Goal: Task Accomplishment & Management: Use online tool/utility

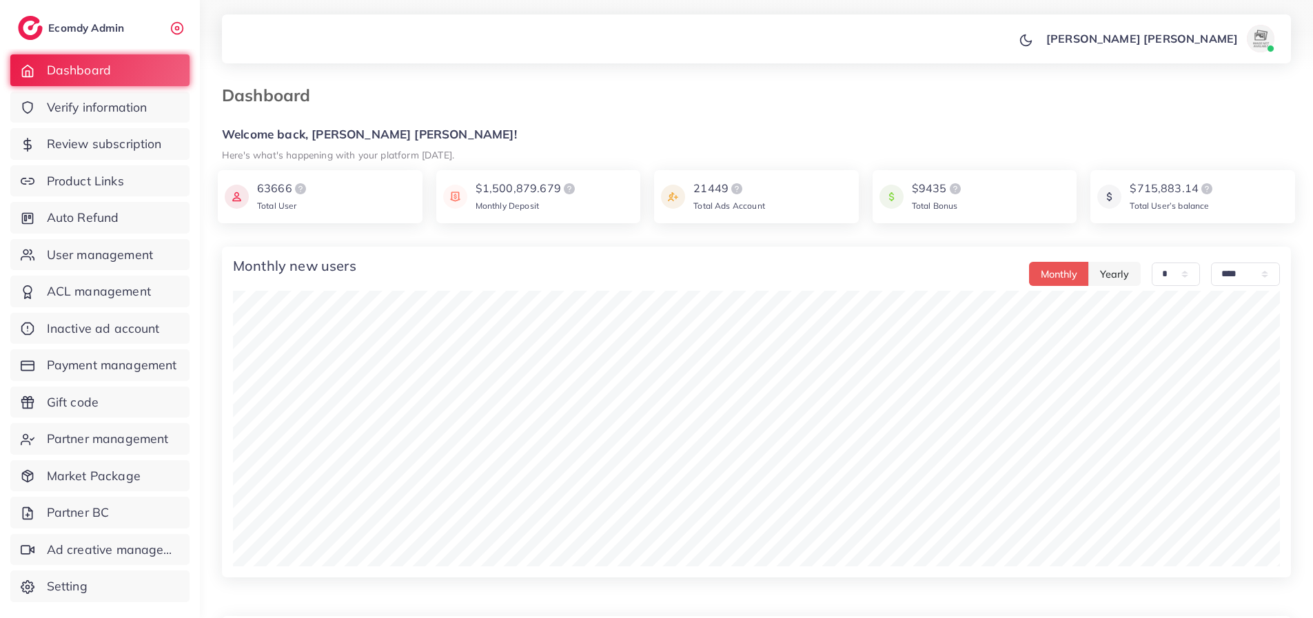
select select "*"
select select "****"
select select "*"
select select "****"
select select "*"
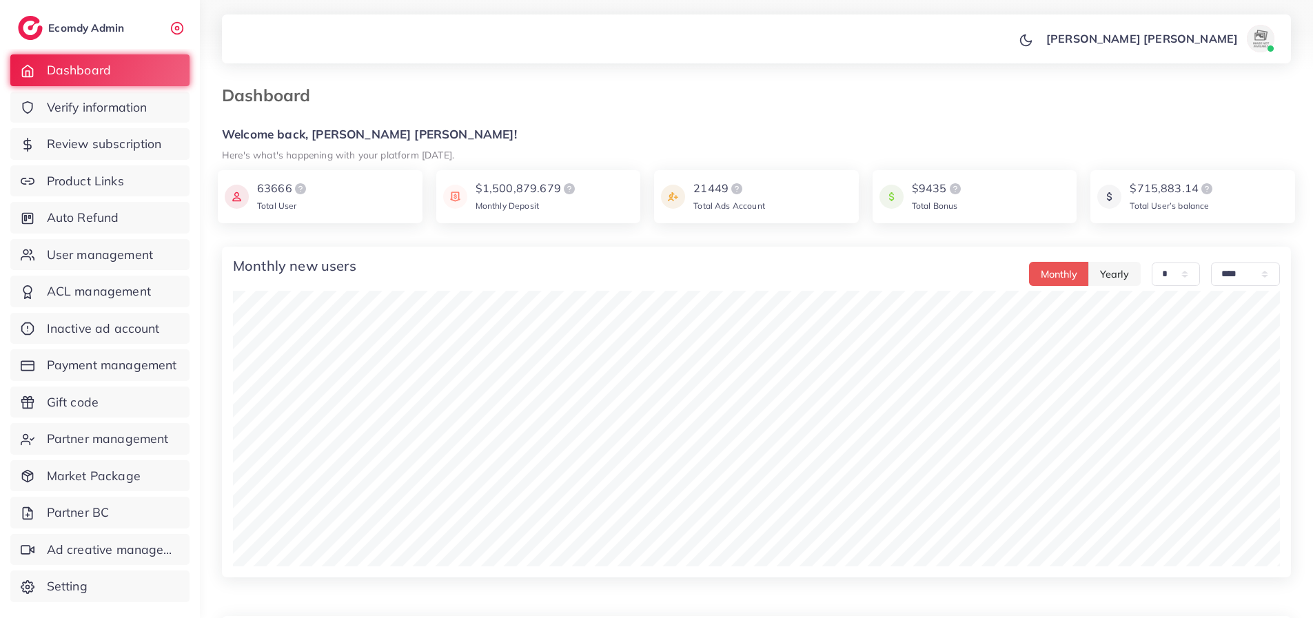
select select "****"
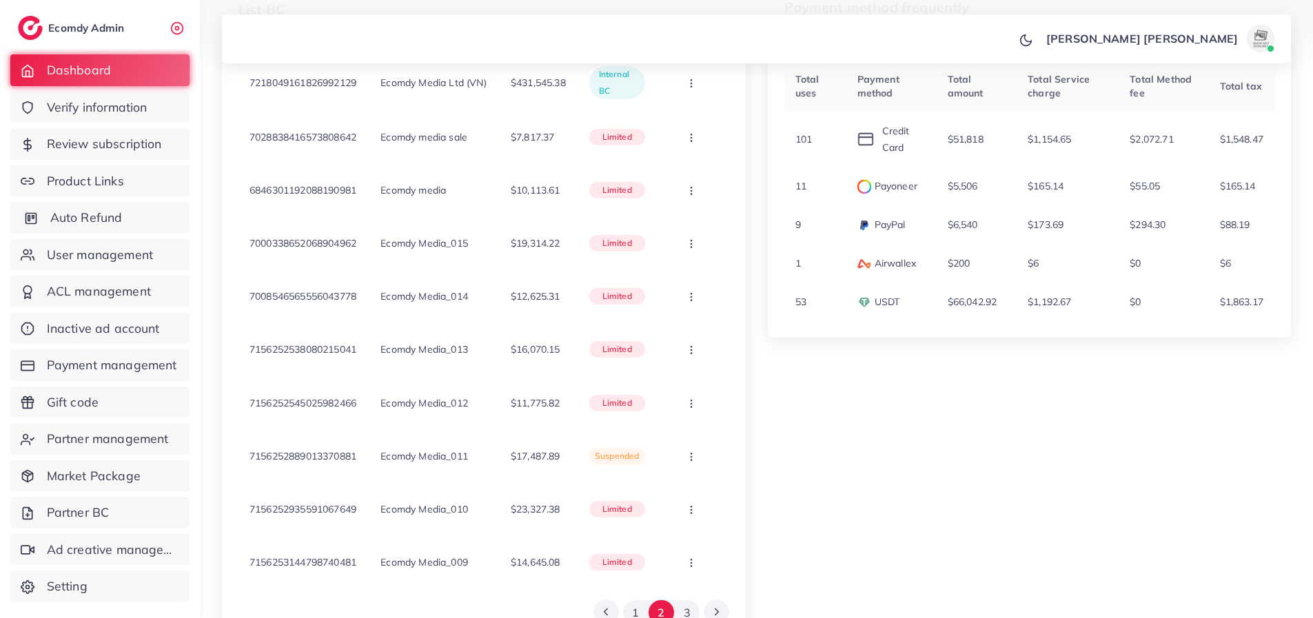
click at [111, 218] on span "Auto Refund" at bounding box center [86, 218] width 72 height 18
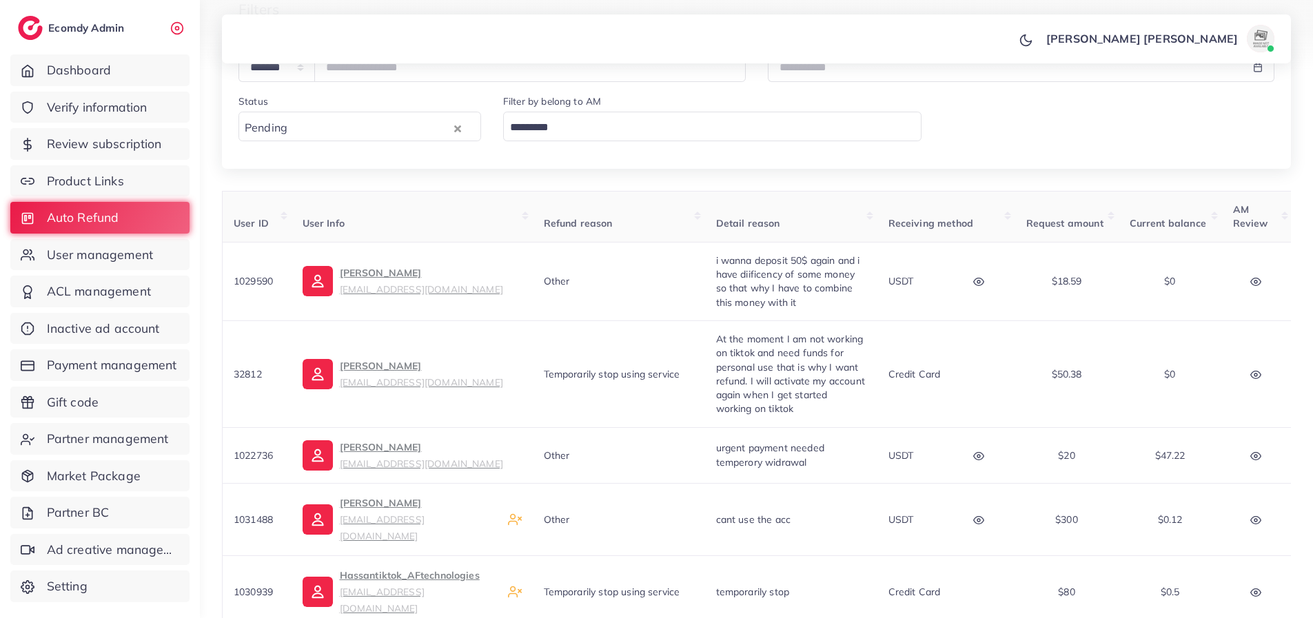
scroll to position [276, 0]
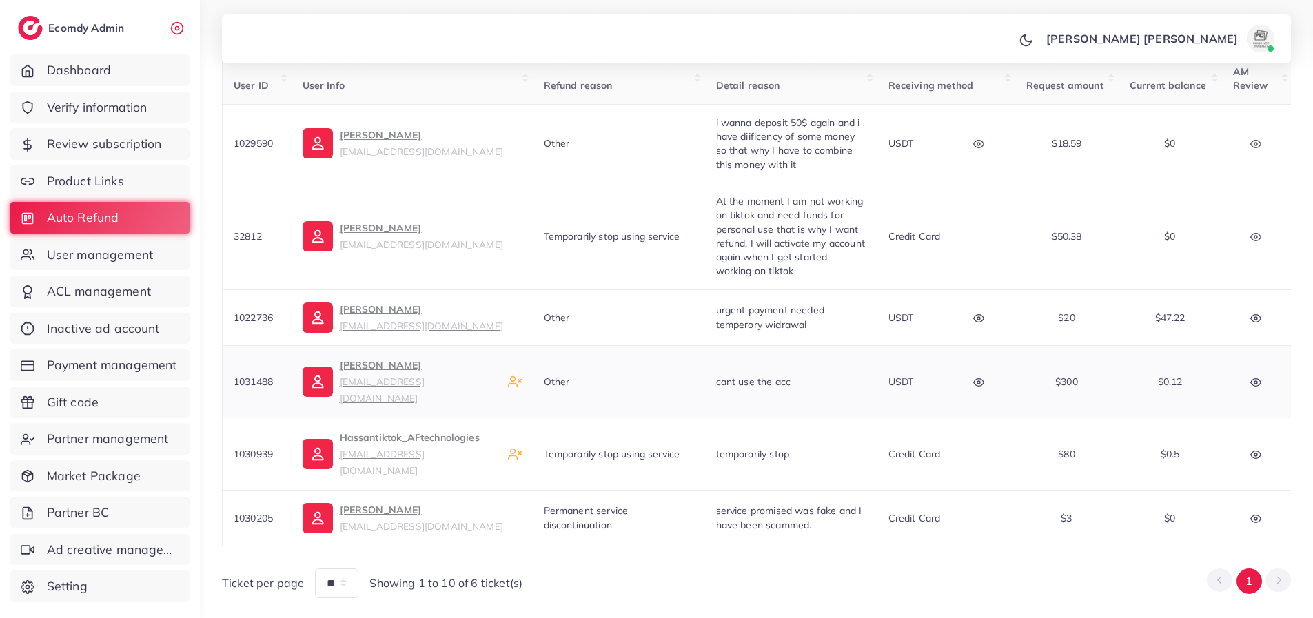
click at [980, 377] on icon "button" at bounding box center [978, 382] width 11 height 11
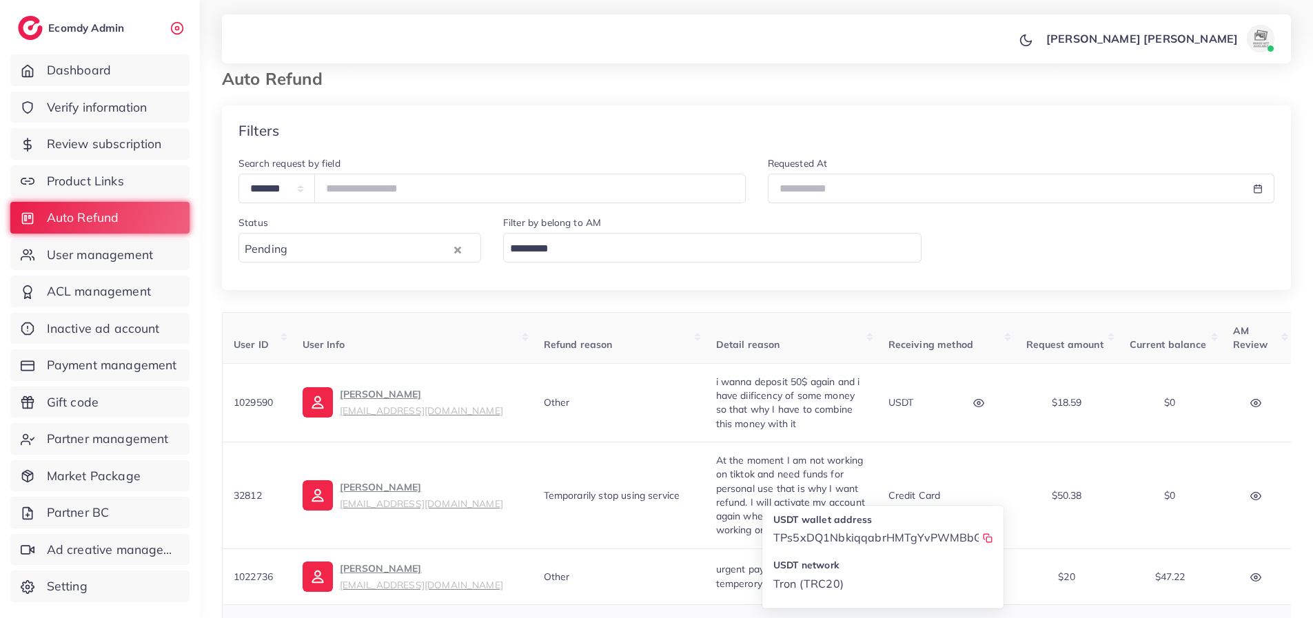
scroll to position [292, 0]
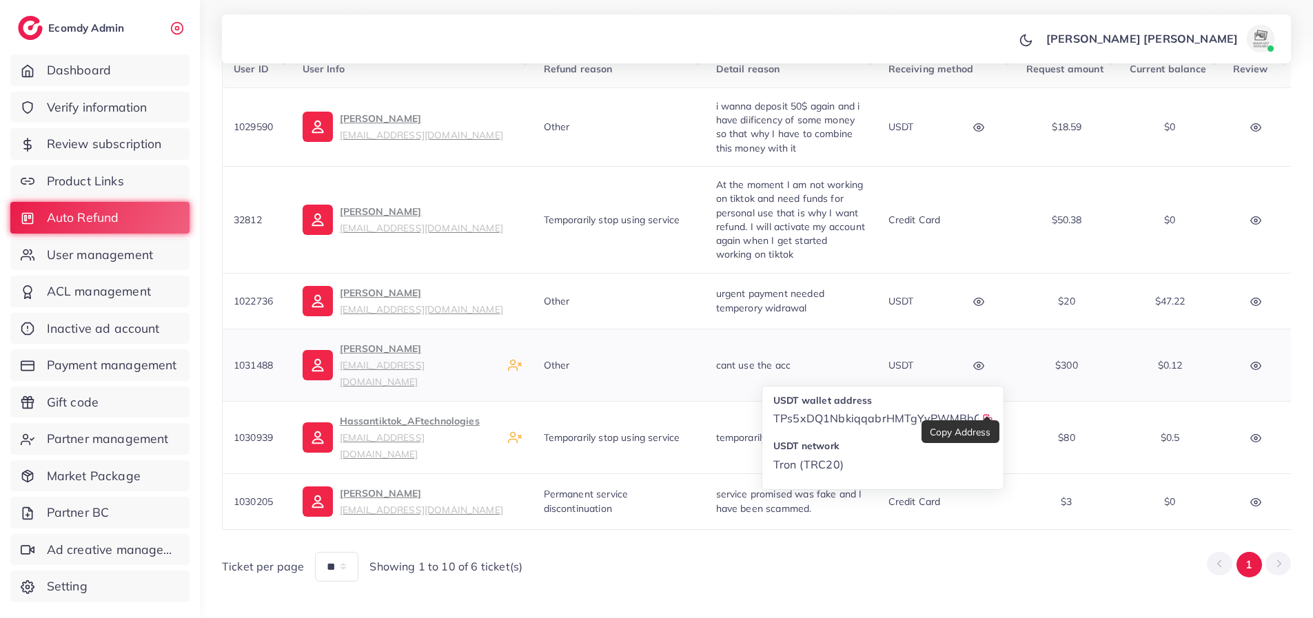
click at [991, 415] on icon at bounding box center [988, 420] width 10 height 10
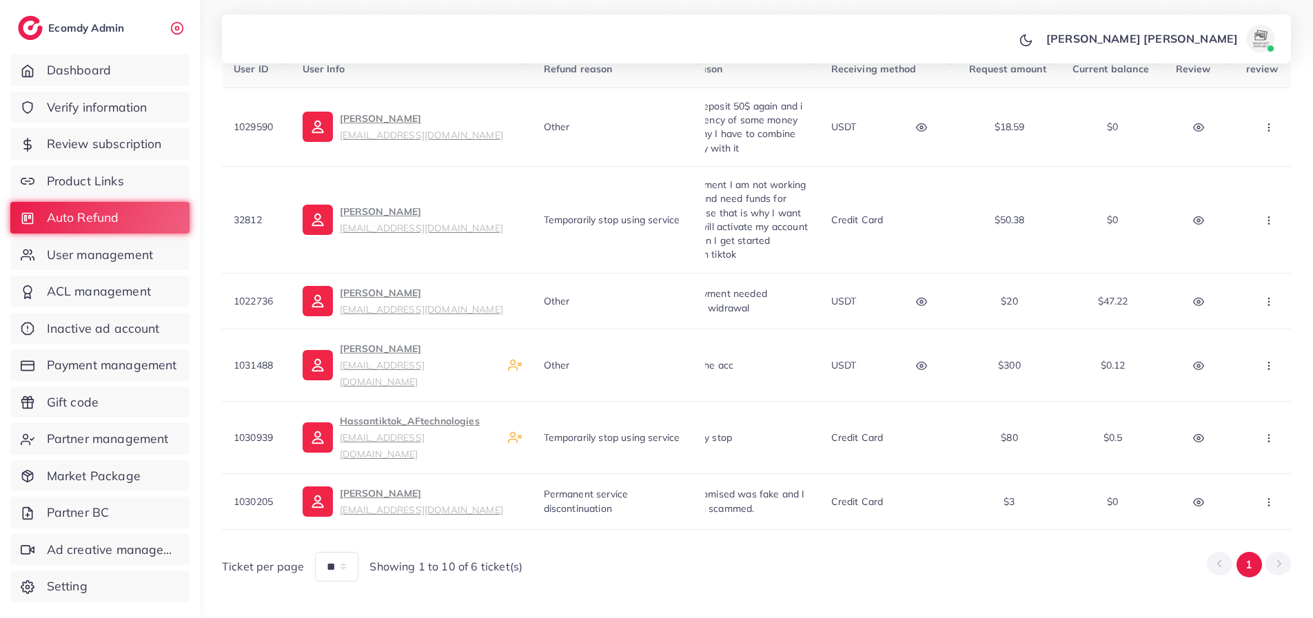
scroll to position [0, 0]
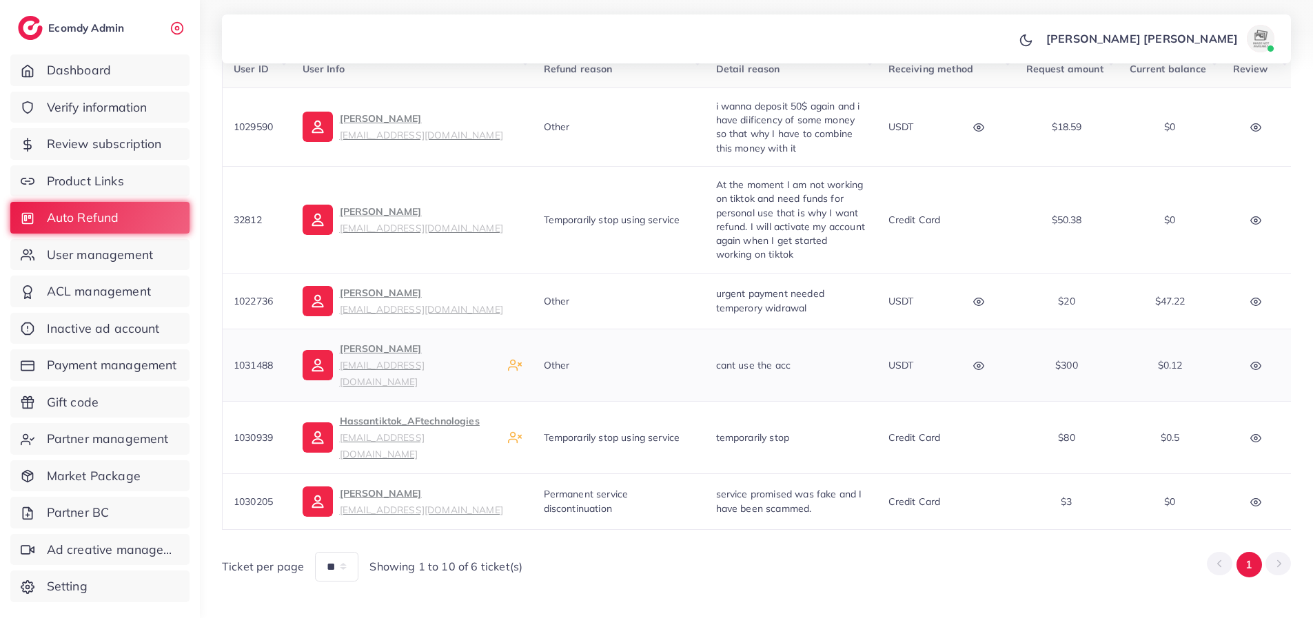
click at [979, 360] on icon "button" at bounding box center [978, 365] width 11 height 11
click at [1256, 363] on button "button" at bounding box center [1257, 364] width 48 height 31
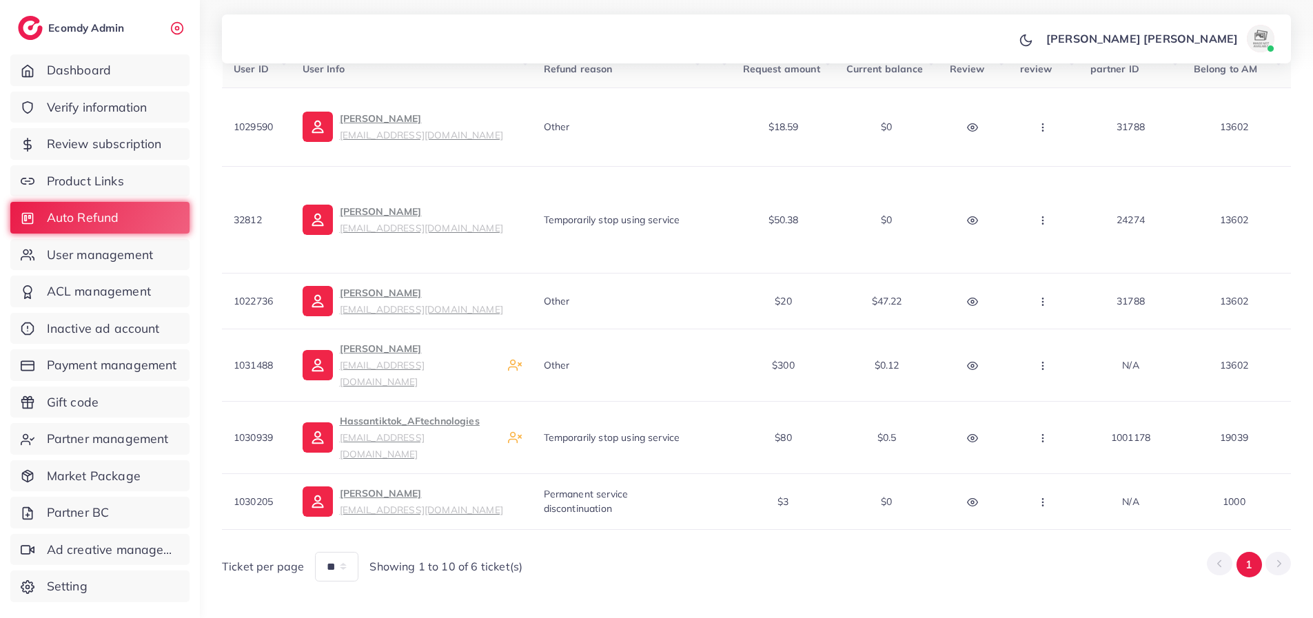
scroll to position [0, 284]
click at [1047, 360] on icon "button" at bounding box center [1041, 365] width 11 height 11
click at [1067, 431] on span "Manual Refund" at bounding box center [1088, 438] width 79 height 14
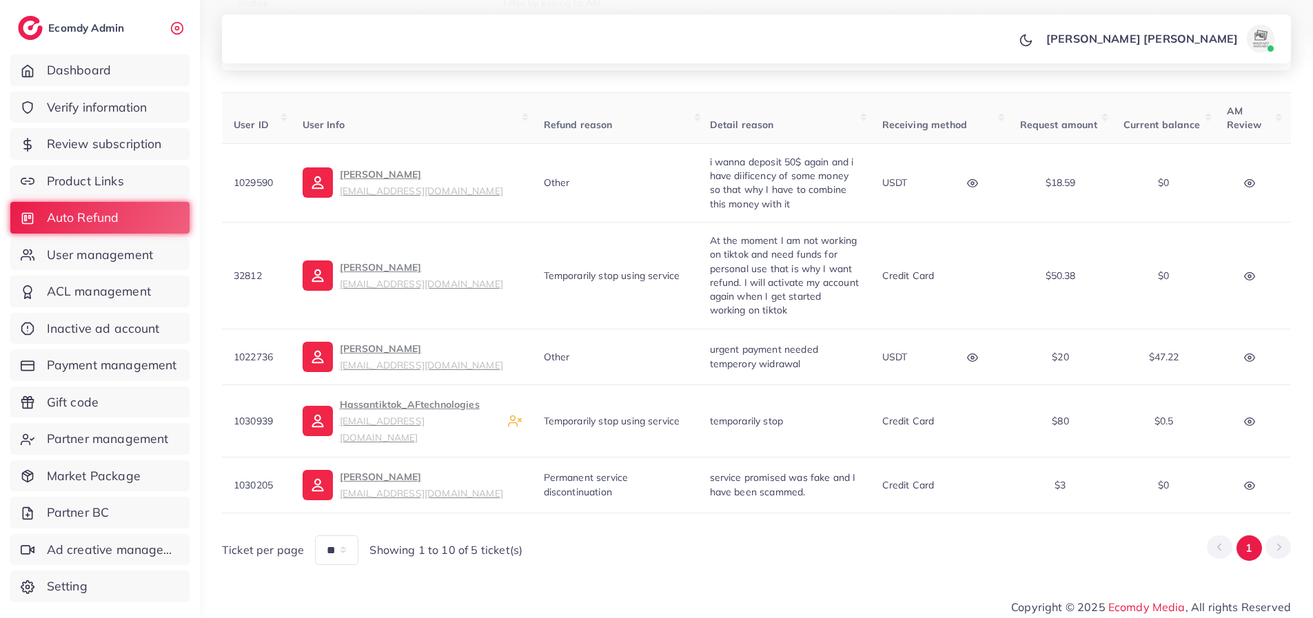
scroll to position [0, 0]
click at [979, 356] on icon "button" at bounding box center [978, 357] width 11 height 11
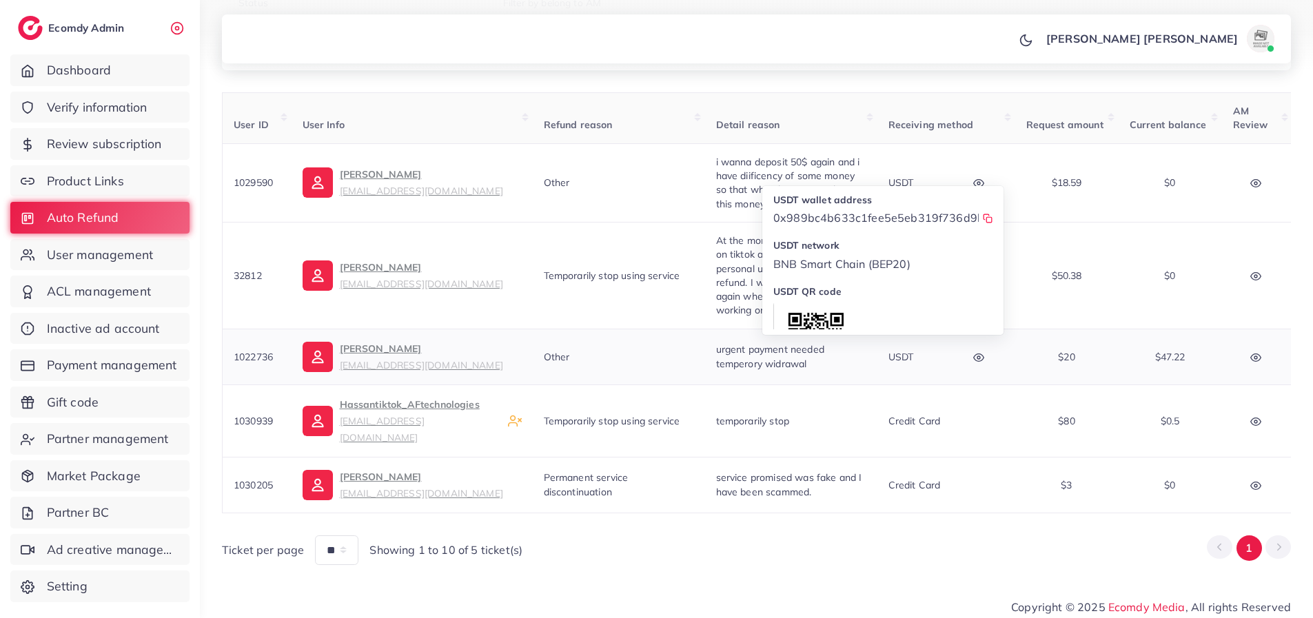
scroll to position [69, 0]
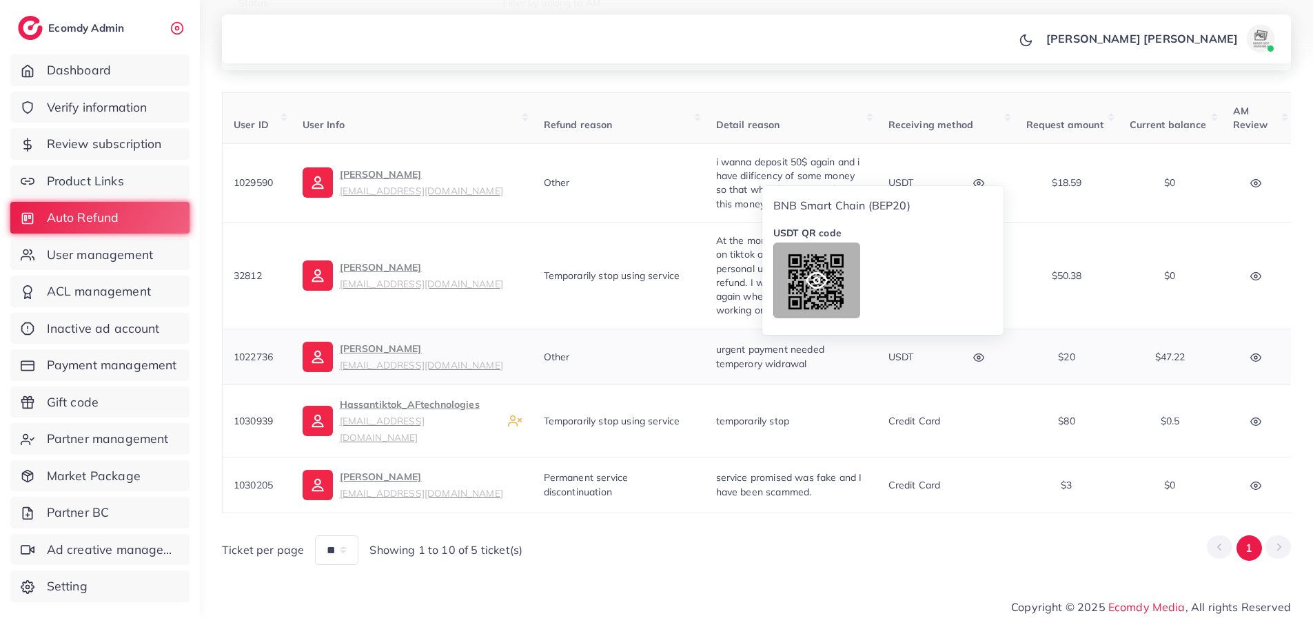
click at [811, 282] on icon at bounding box center [816, 281] width 22 height 22
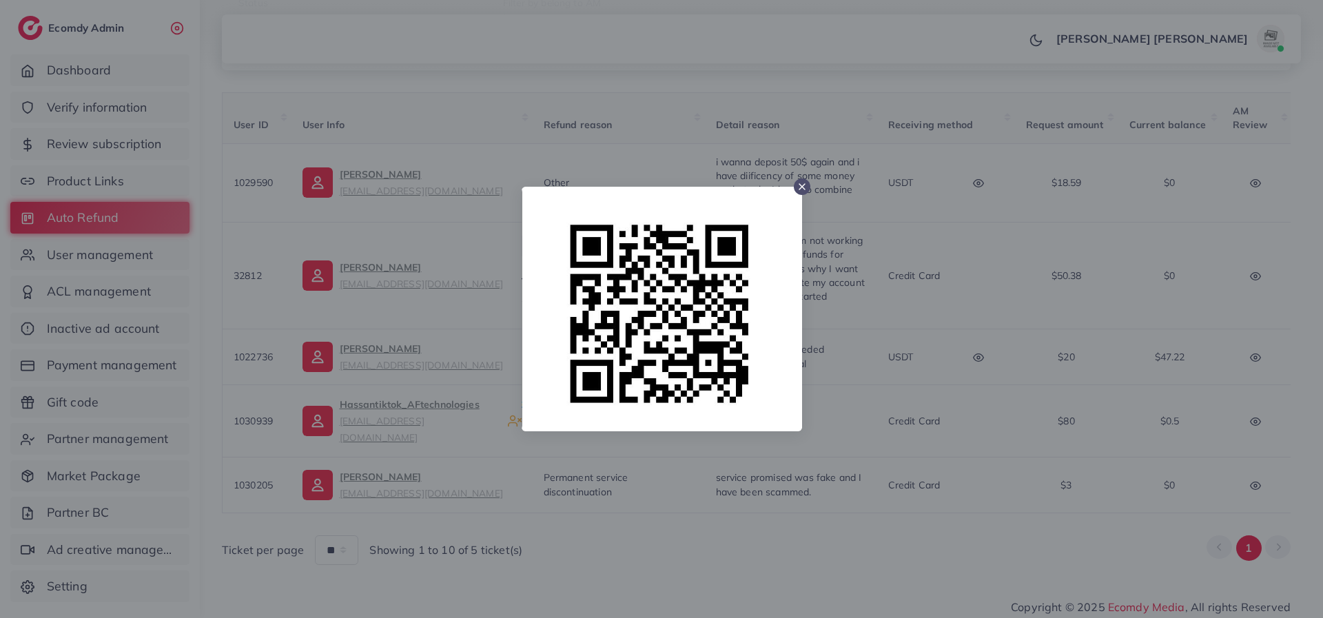
click at [799, 187] on icon at bounding box center [801, 186] width 11 height 11
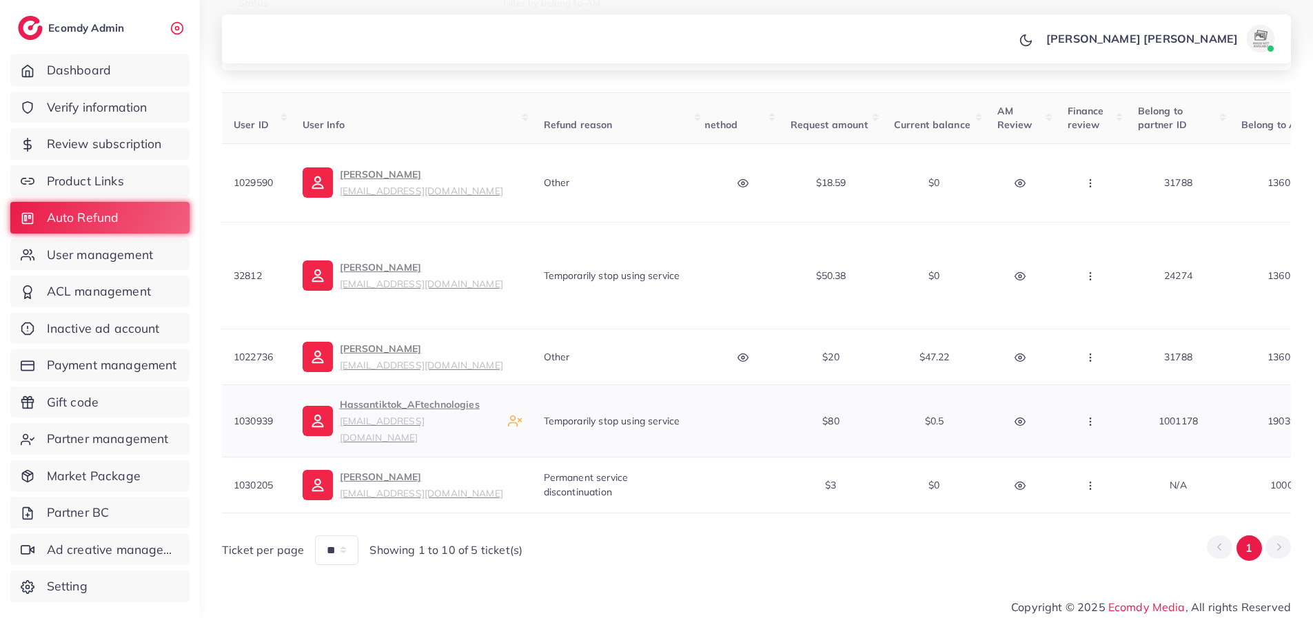
scroll to position [0, 240]
click at [1087, 362] on icon "button" at bounding box center [1085, 357] width 11 height 11
click at [1106, 429] on span "Manual Refund" at bounding box center [1132, 429] width 79 height 14
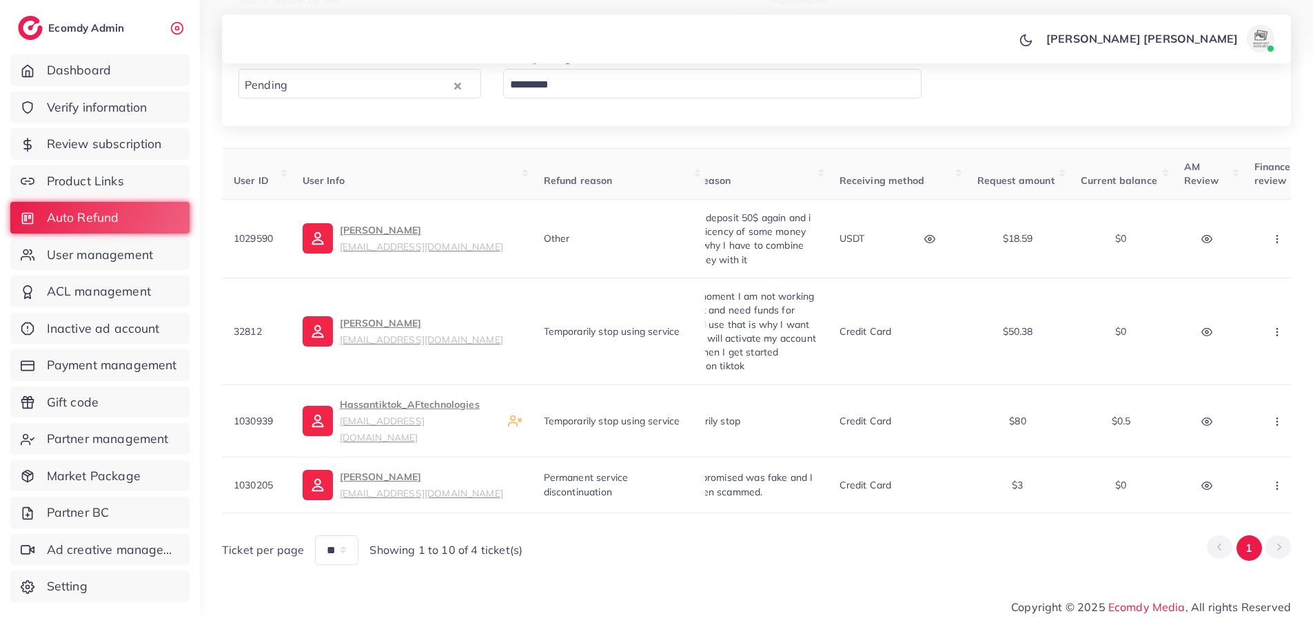
scroll to position [0, 0]
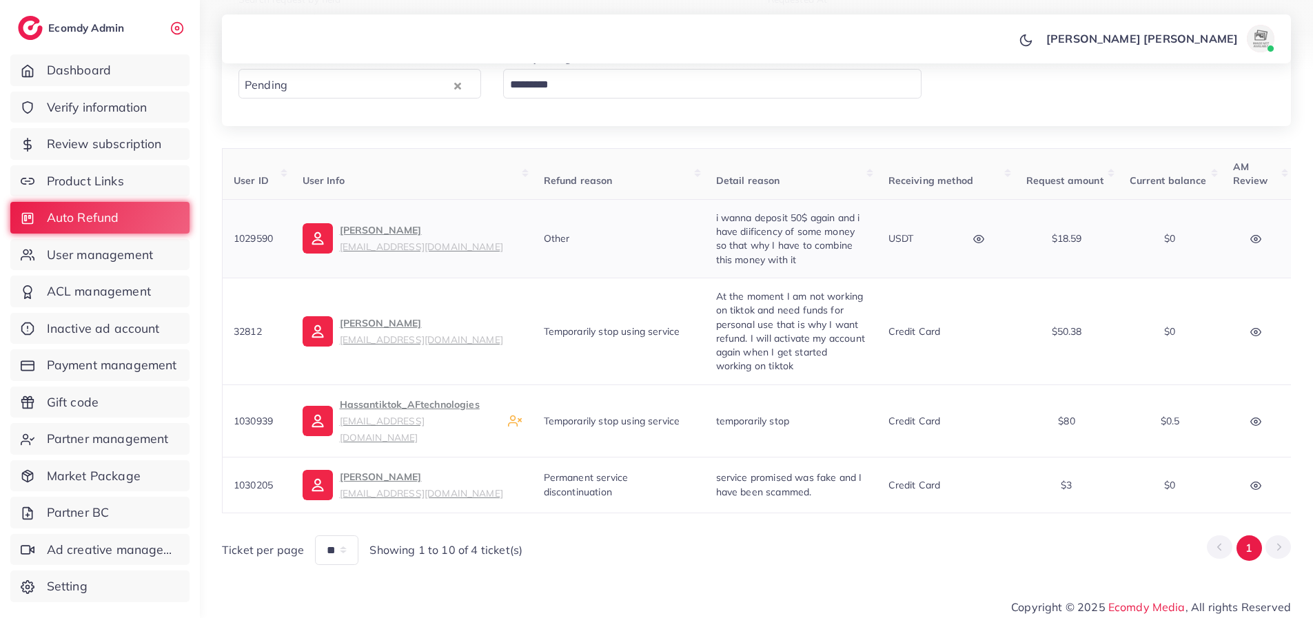
click at [980, 240] on icon "button" at bounding box center [978, 239] width 11 height 11
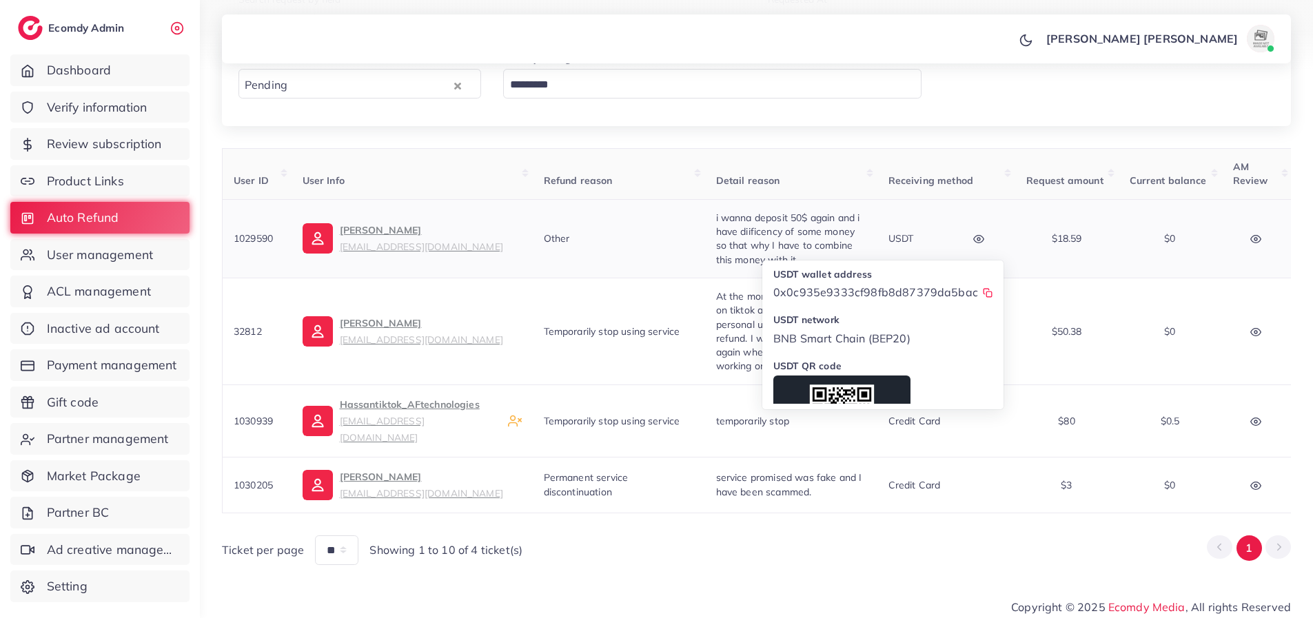
scroll to position [69, 0]
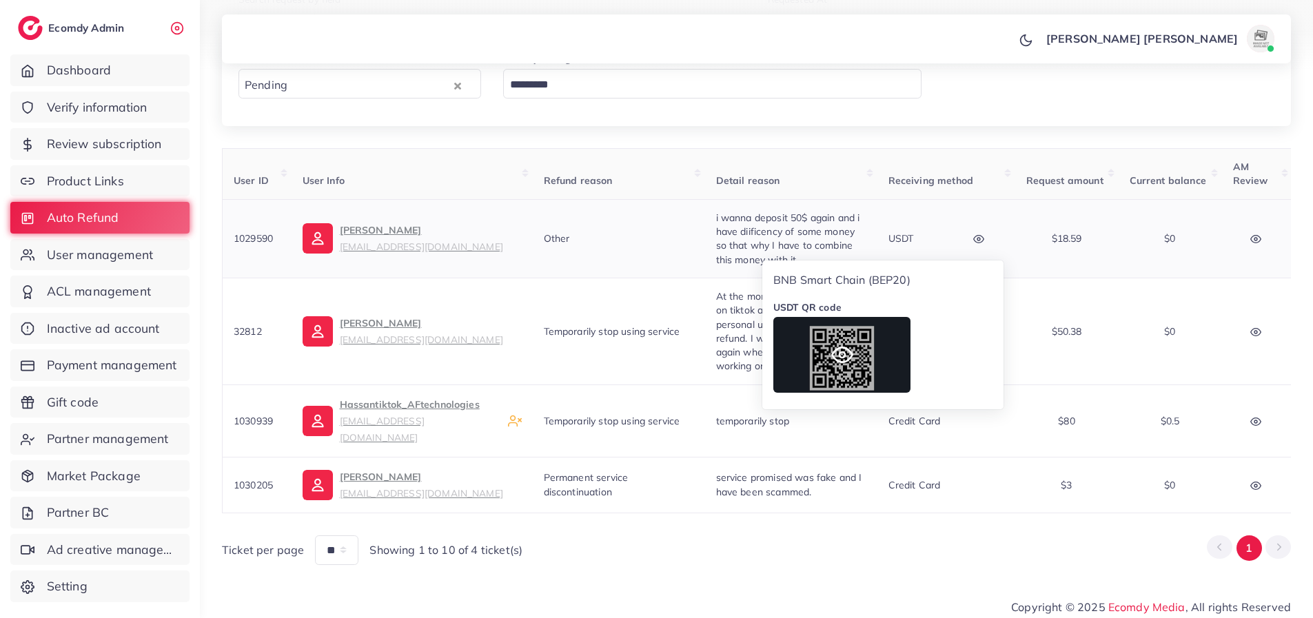
click at [828, 351] on div at bounding box center [841, 355] width 137 height 76
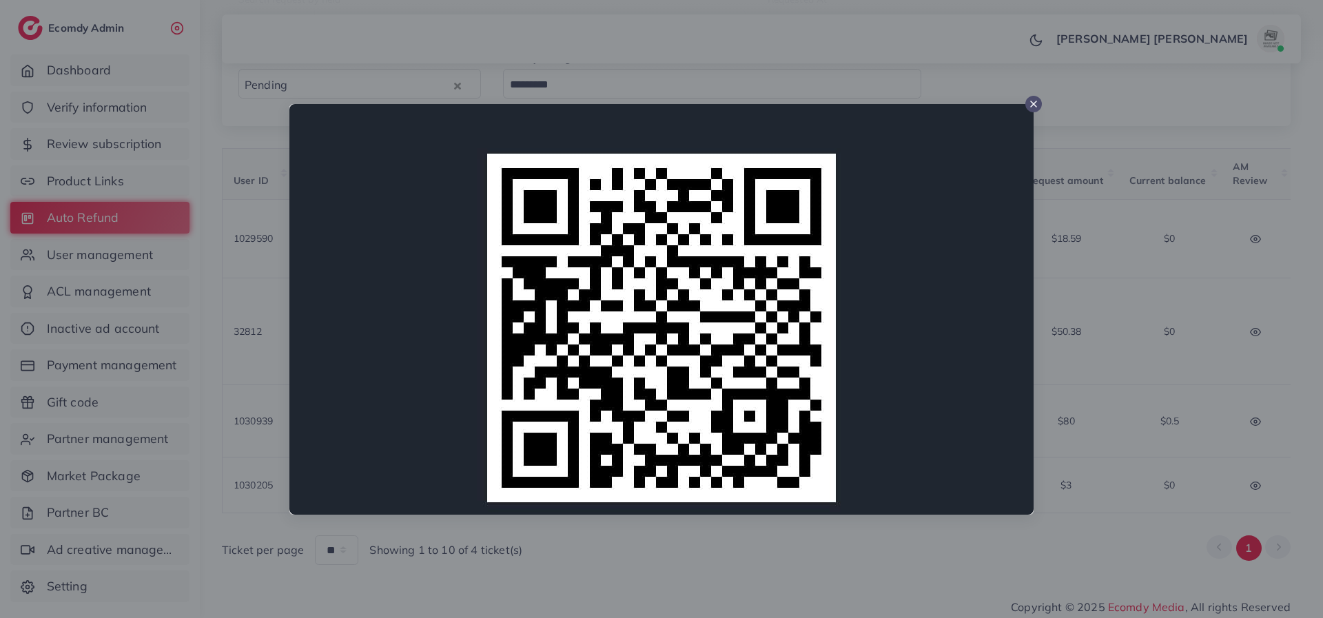
click at [1032, 96] on div at bounding box center [1033, 104] width 17 height 17
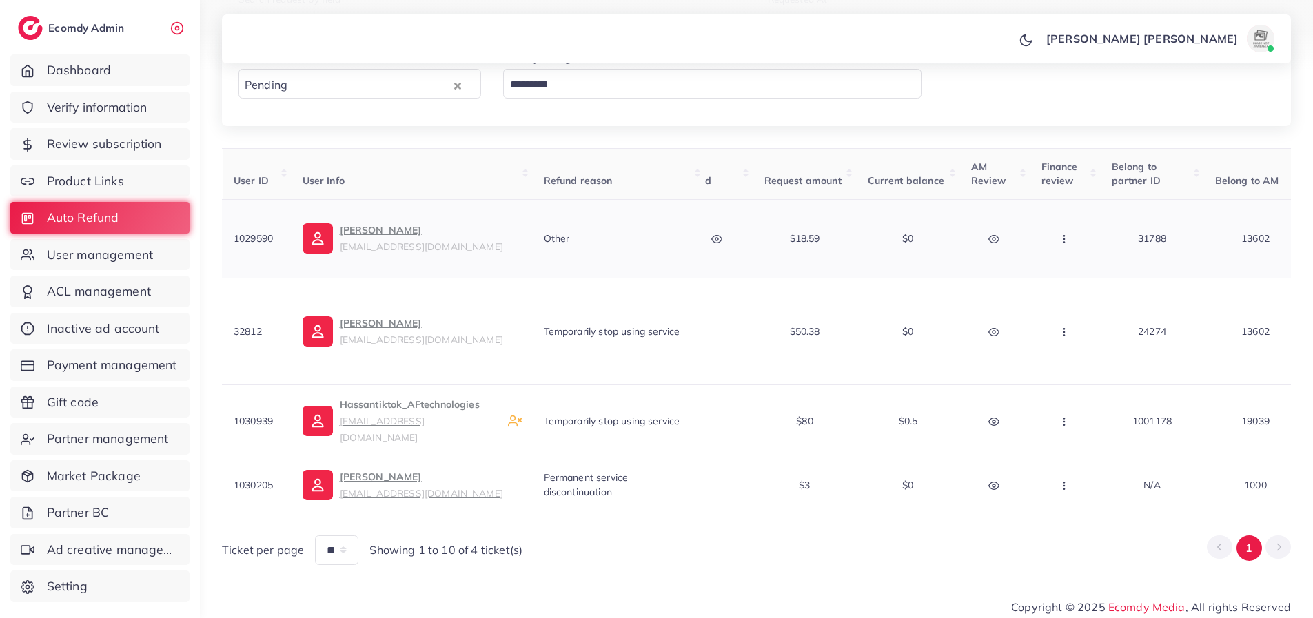
scroll to position [0, 265]
click at [1063, 238] on icon "button" at bounding box center [1061, 239] width 11 height 11
click at [1073, 309] on span "Manual Refund" at bounding box center [1107, 311] width 79 height 14
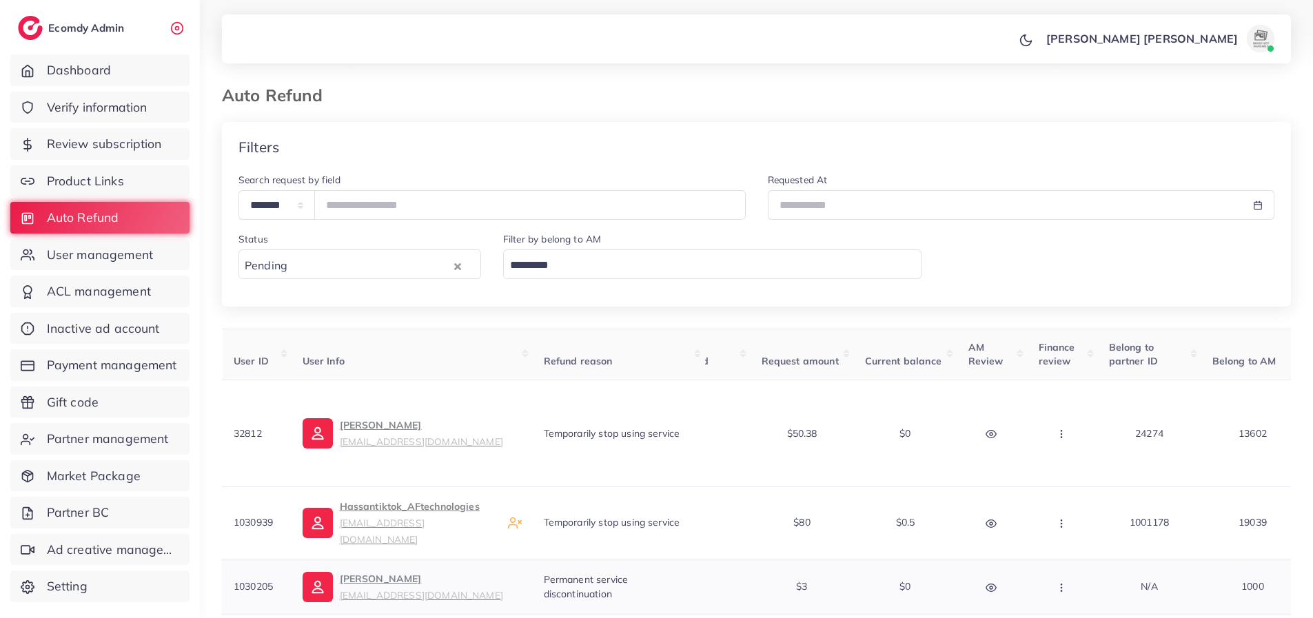
scroll to position [102, 0]
